Goal: Navigation & Orientation: Understand site structure

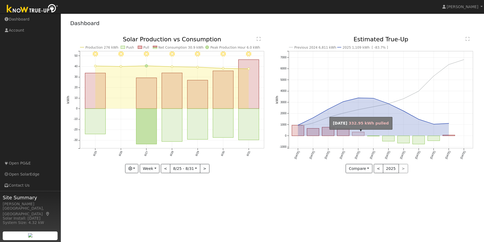
click at [363, 133] on rect "onclick=""" at bounding box center [358, 134] width 12 height 4
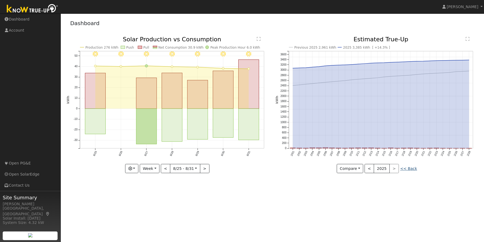
click at [410, 167] on link "<< Back" at bounding box center [408, 168] width 17 height 4
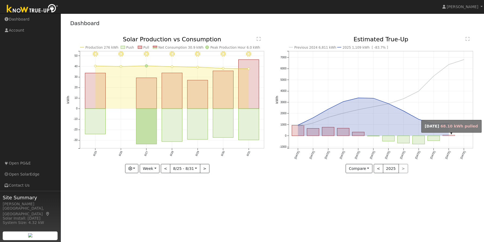
click at [452, 135] on rect "onclick=""" at bounding box center [449, 135] width 12 height 1
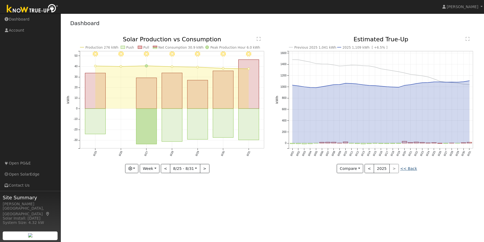
click at [410, 168] on link "<< Back" at bounding box center [408, 168] width 17 height 4
